Goal: Task Accomplishment & Management: Manage account settings

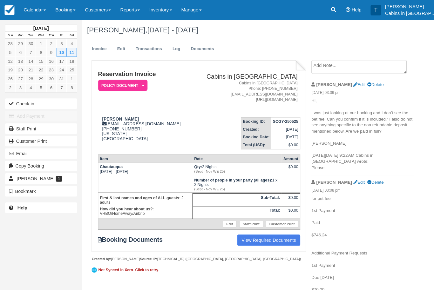
click at [39, 8] on link "Calendar" at bounding box center [33, 9] width 31 height 19
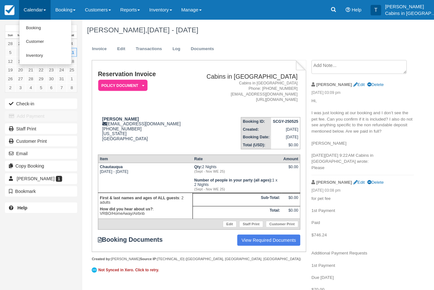
click at [55, 41] on link "Customer" at bounding box center [44, 40] width 50 height 13
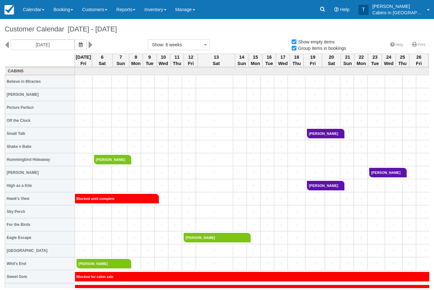
select select
click at [324, 6] on icon at bounding box center [322, 9] width 6 height 6
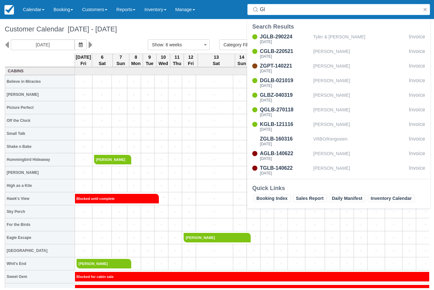
type input "G"
click at [258, 10] on icon at bounding box center [255, 9] width 6 height 6
click at [270, 11] on input "Cy" at bounding box center [340, 9] width 160 height 11
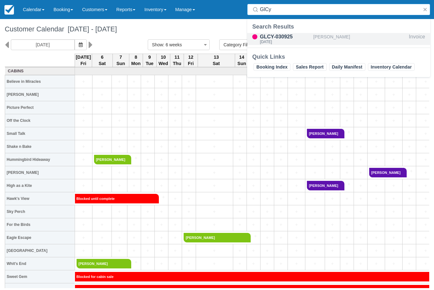
type input "GlCy"
click at [281, 42] on div "Fri Sep 5 2025" at bounding box center [285, 42] width 51 height 4
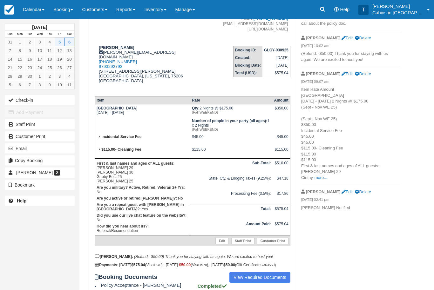
scroll to position [105, 0]
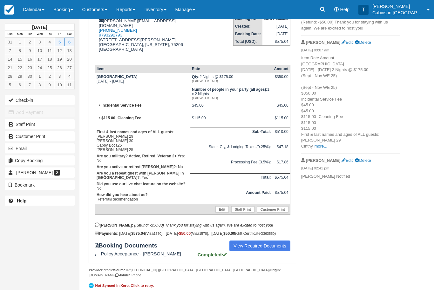
click at [254, 252] on link "View Required Documents" at bounding box center [259, 246] width 61 height 11
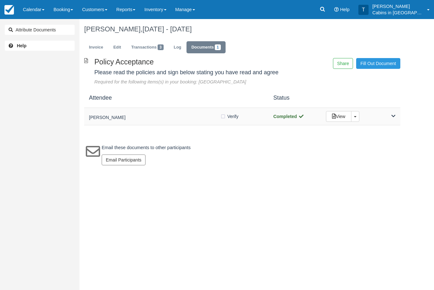
click at [154, 122] on div "Francisco Bardales Verify Verified Completed View Toggle Dropdown Detach" at bounding box center [242, 116] width 316 height 17
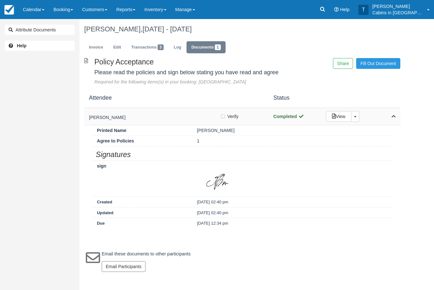
click at [225, 117] on label "Verify Verified" at bounding box center [231, 117] width 23 height 10
checkbox input "true"
click at [97, 46] on link "Invoice" at bounding box center [96, 47] width 24 height 12
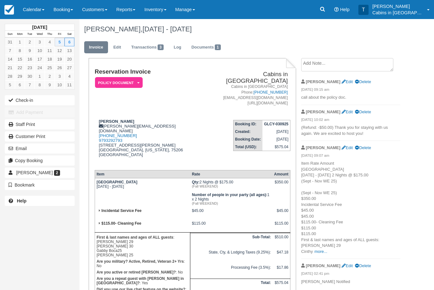
click at [113, 85] on em "Policy Document" at bounding box center [119, 82] width 48 height 11
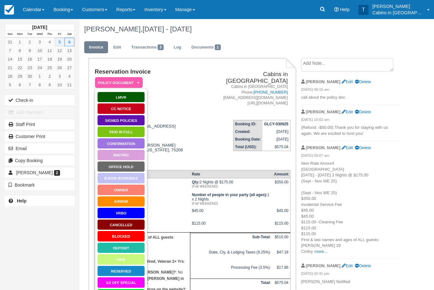
click at [111, 118] on link "Signed Policies" at bounding box center [121, 120] width 48 height 11
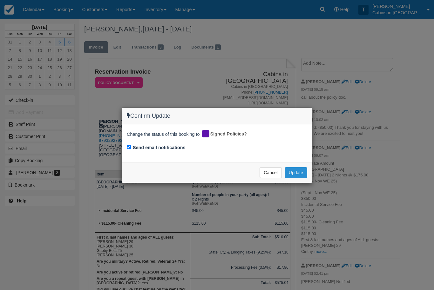
click at [300, 177] on button "Update" at bounding box center [296, 172] width 23 height 11
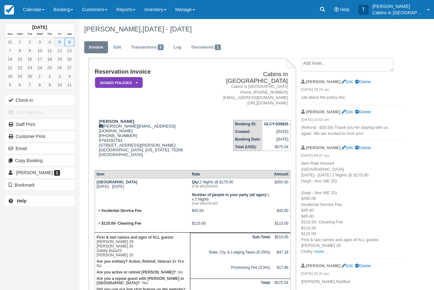
click at [103, 80] on em "Signed Policies" at bounding box center [119, 82] width 48 height 11
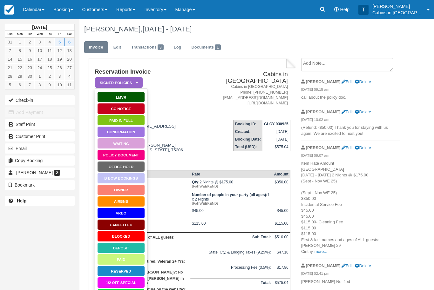
click at [112, 120] on link "Paid in Full" at bounding box center [121, 120] width 48 height 11
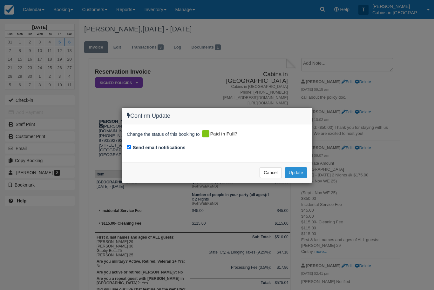
click at [298, 173] on button "Update" at bounding box center [296, 172] width 23 height 11
